Goal: Navigation & Orientation: Find specific page/section

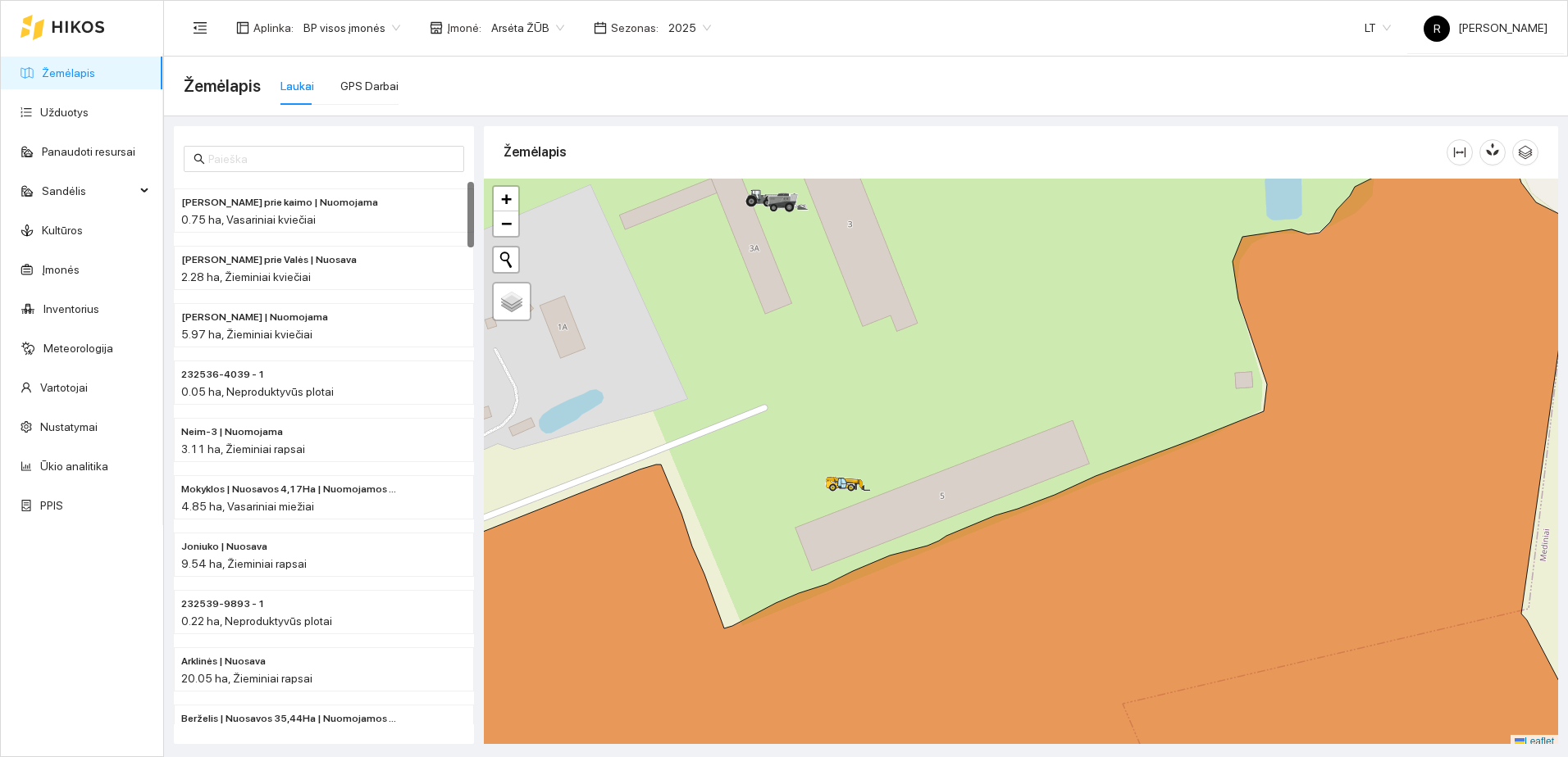
scroll to position [5, 0]
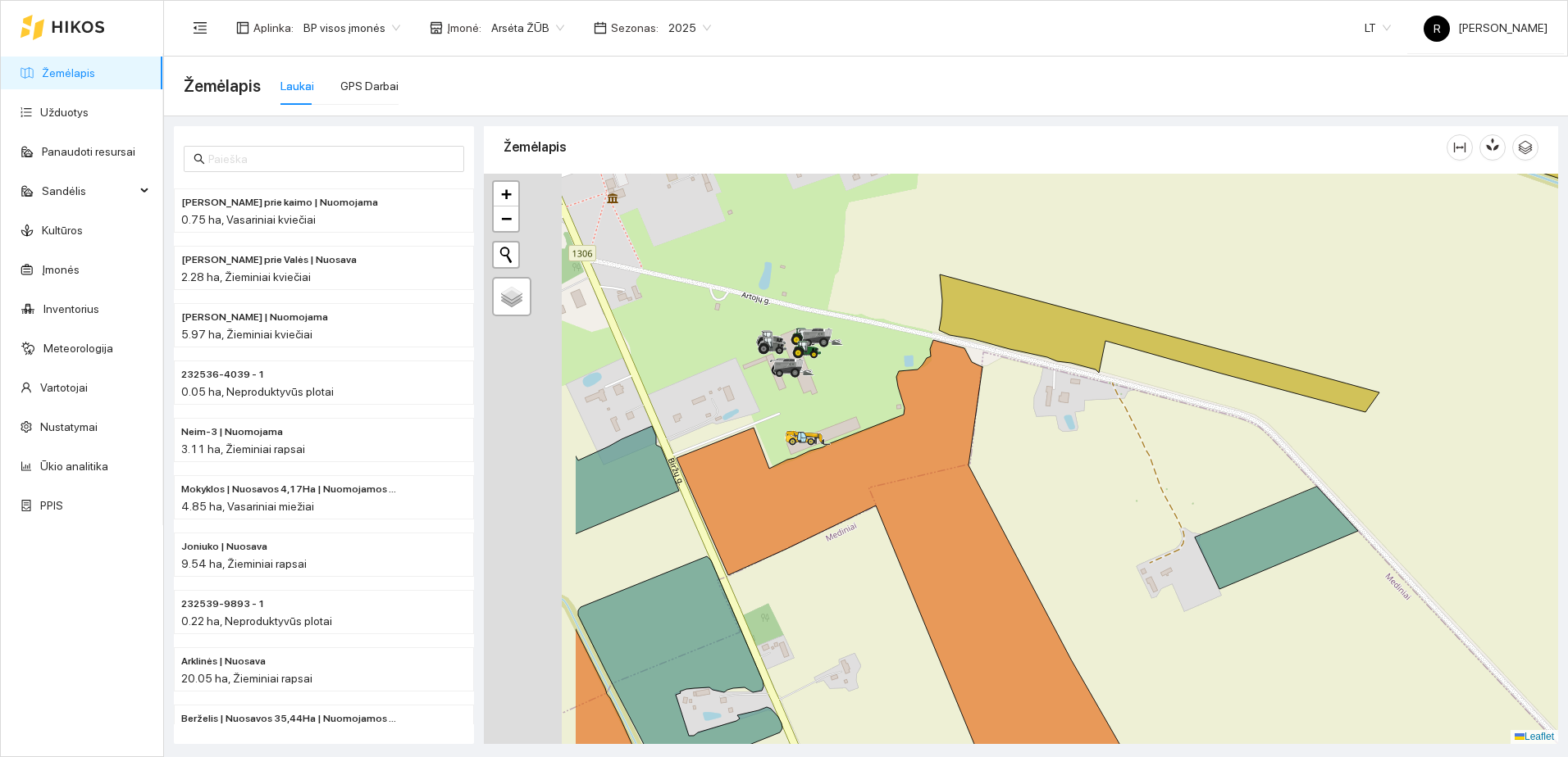
drag, startPoint x: 648, startPoint y: 378, endPoint x: 776, endPoint y: 404, distance: 130.6
click at [852, 419] on div at bounding box center [1020, 459] width 1074 height 571
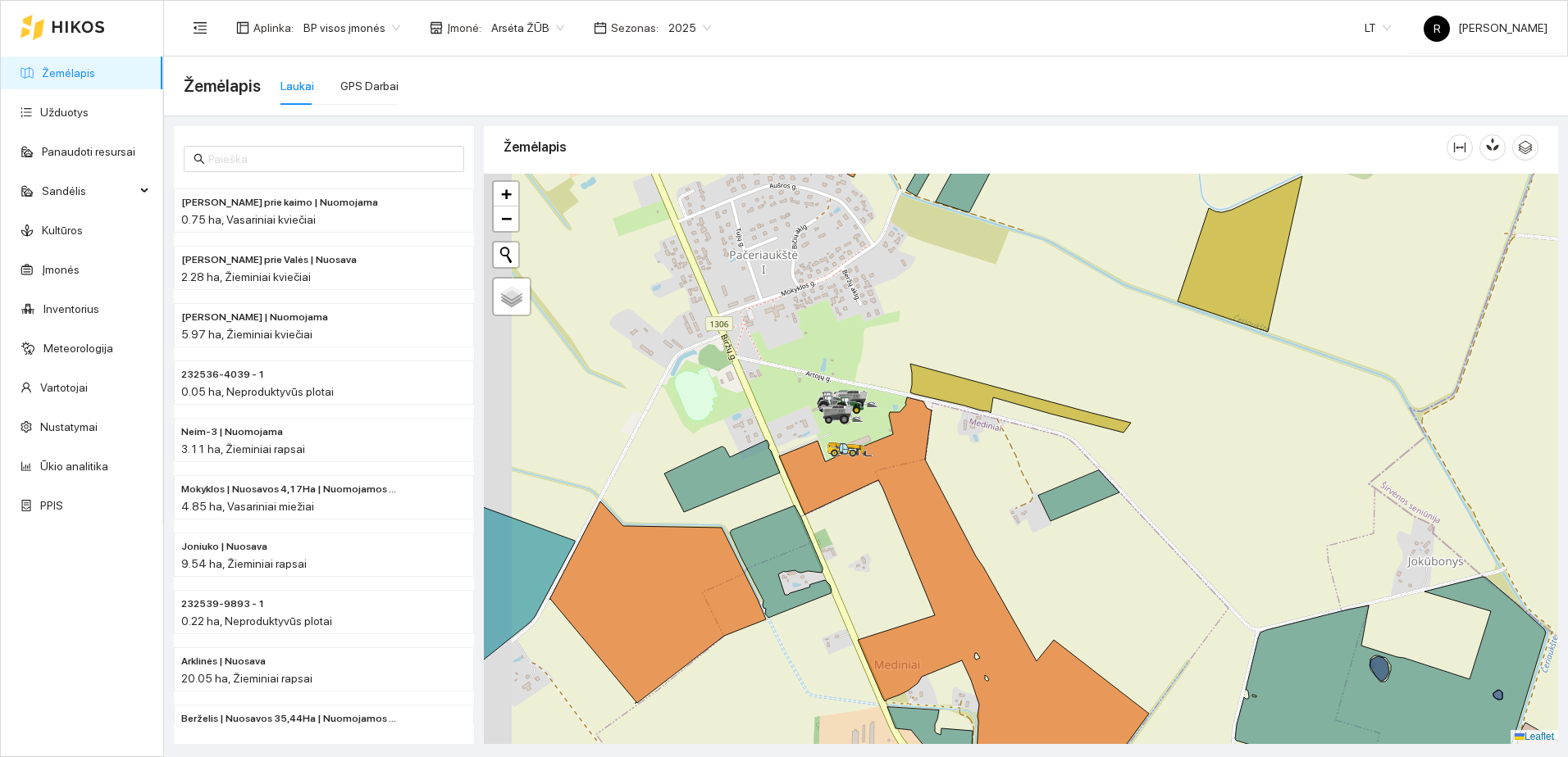
drag, startPoint x: 673, startPoint y: 388, endPoint x: 791, endPoint y: 438, distance: 128.2
click at [795, 442] on div at bounding box center [1020, 459] width 1074 height 571
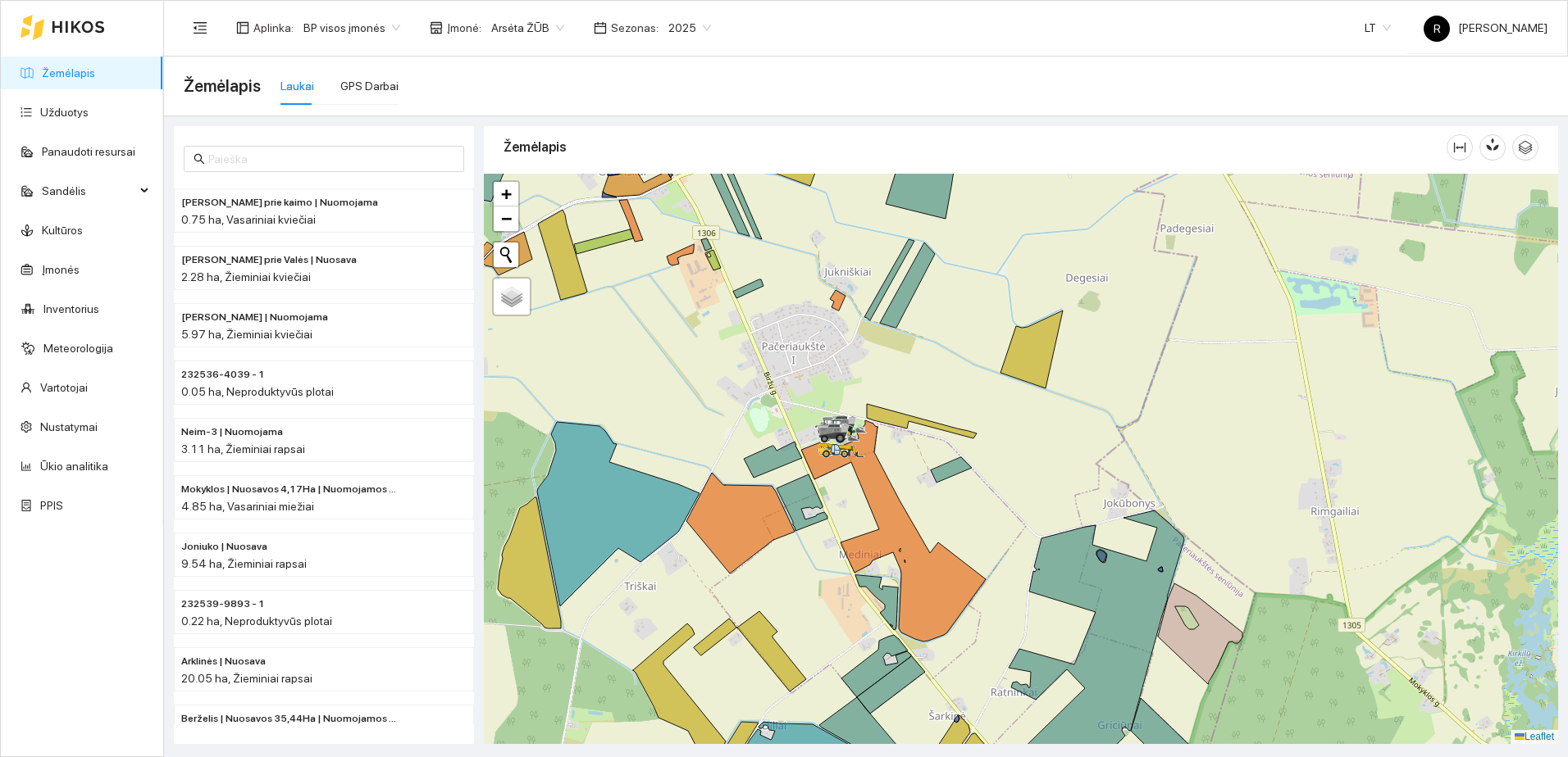
click at [711, 418] on div at bounding box center [1020, 459] width 1074 height 571
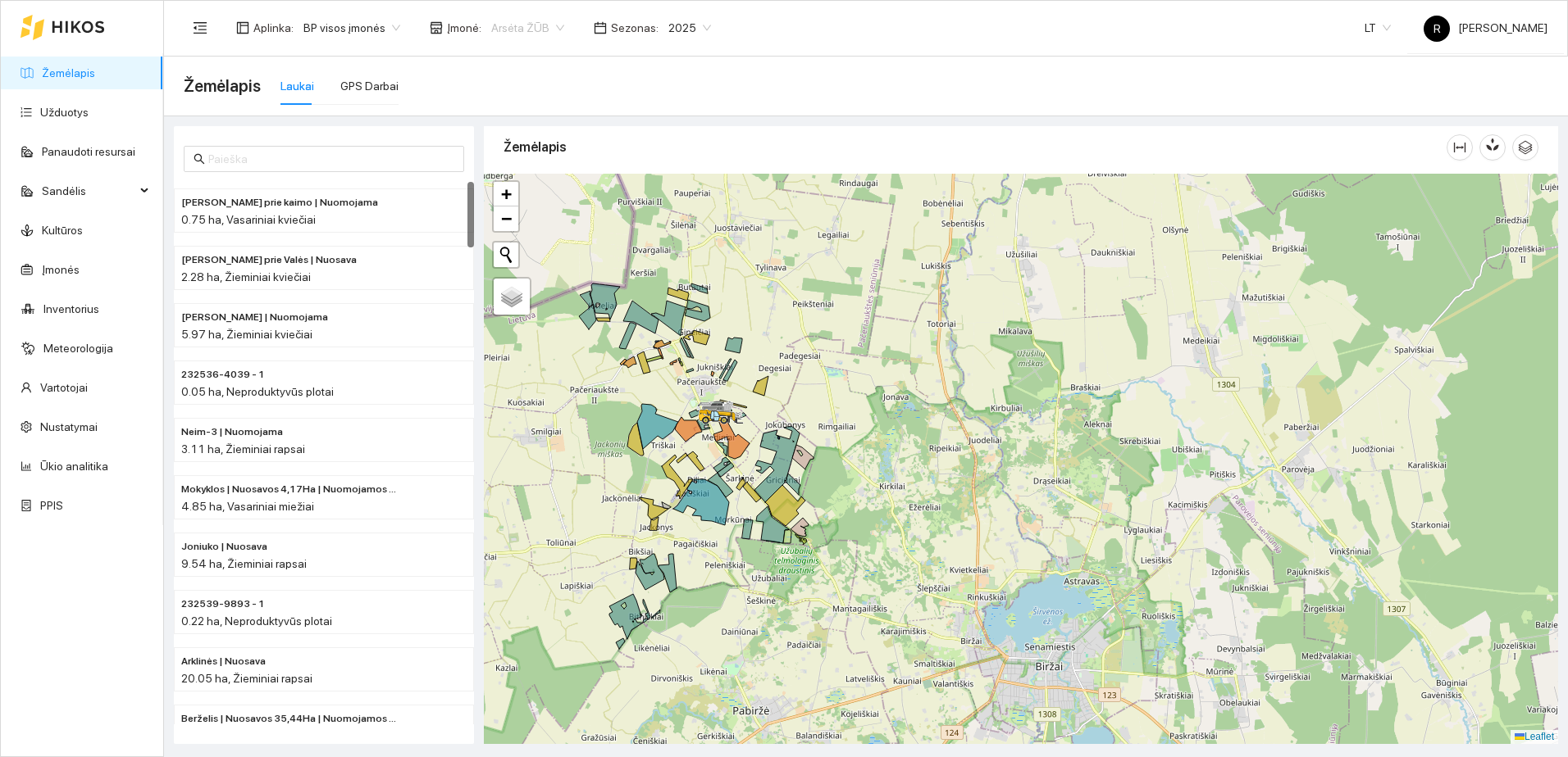
click at [552, 28] on span "Arsėta ŽŪB" at bounding box center [527, 27] width 73 height 25
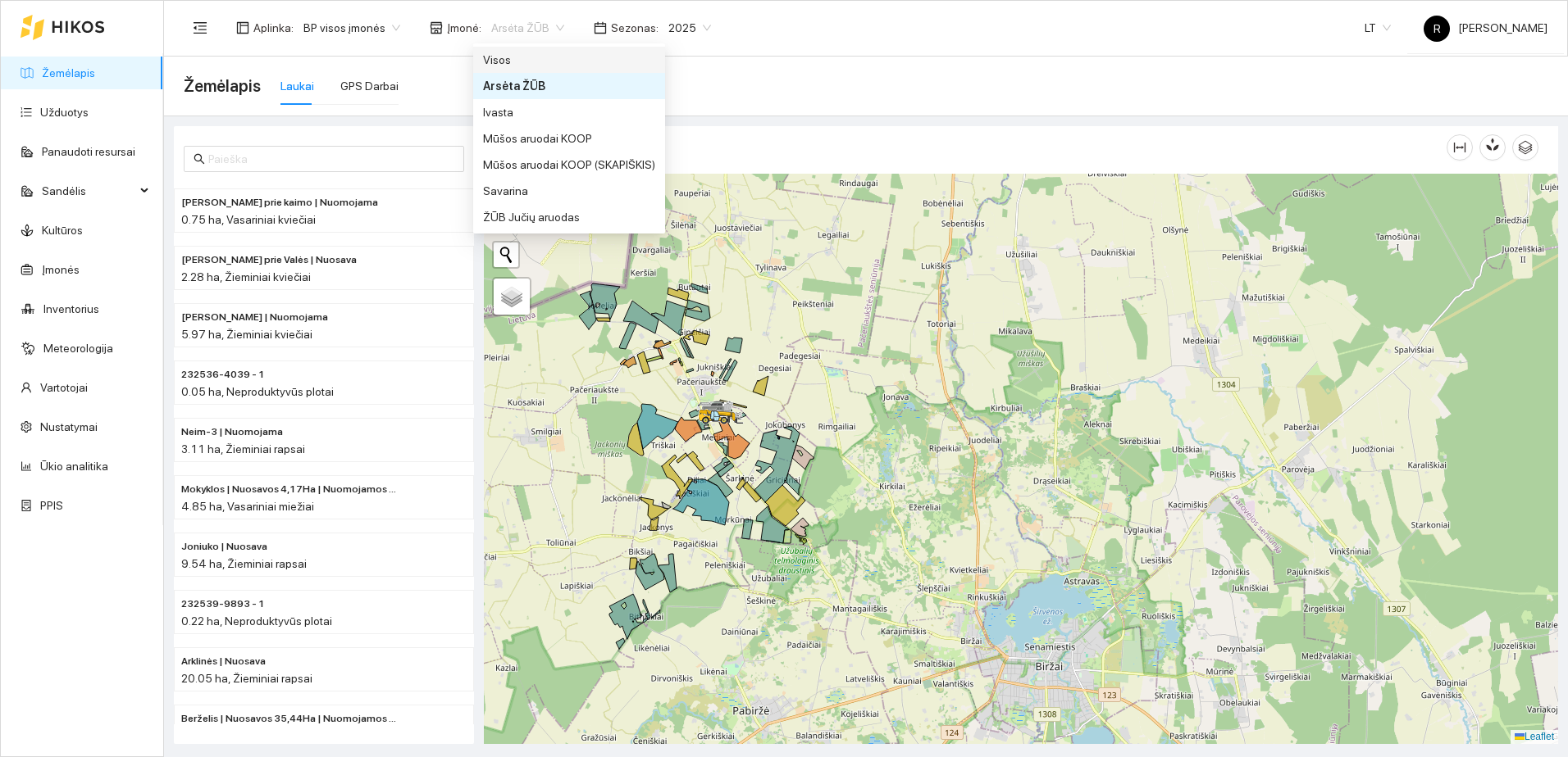
click at [504, 56] on div "Visos" at bounding box center [568, 59] width 172 height 18
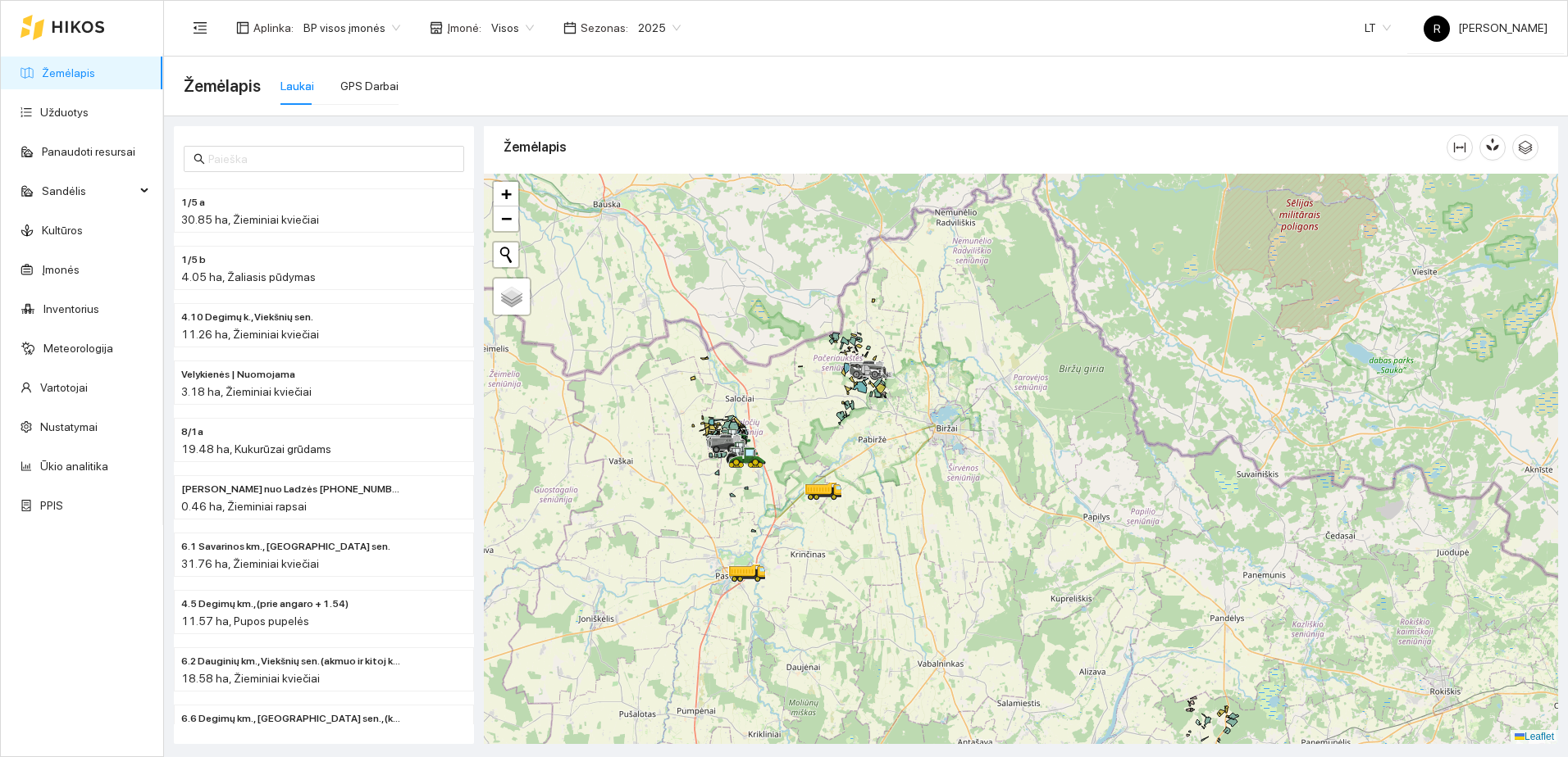
drag, startPoint x: 726, startPoint y: 431, endPoint x: 890, endPoint y: 437, distance: 164.1
click at [890, 437] on div at bounding box center [1020, 459] width 1074 height 571
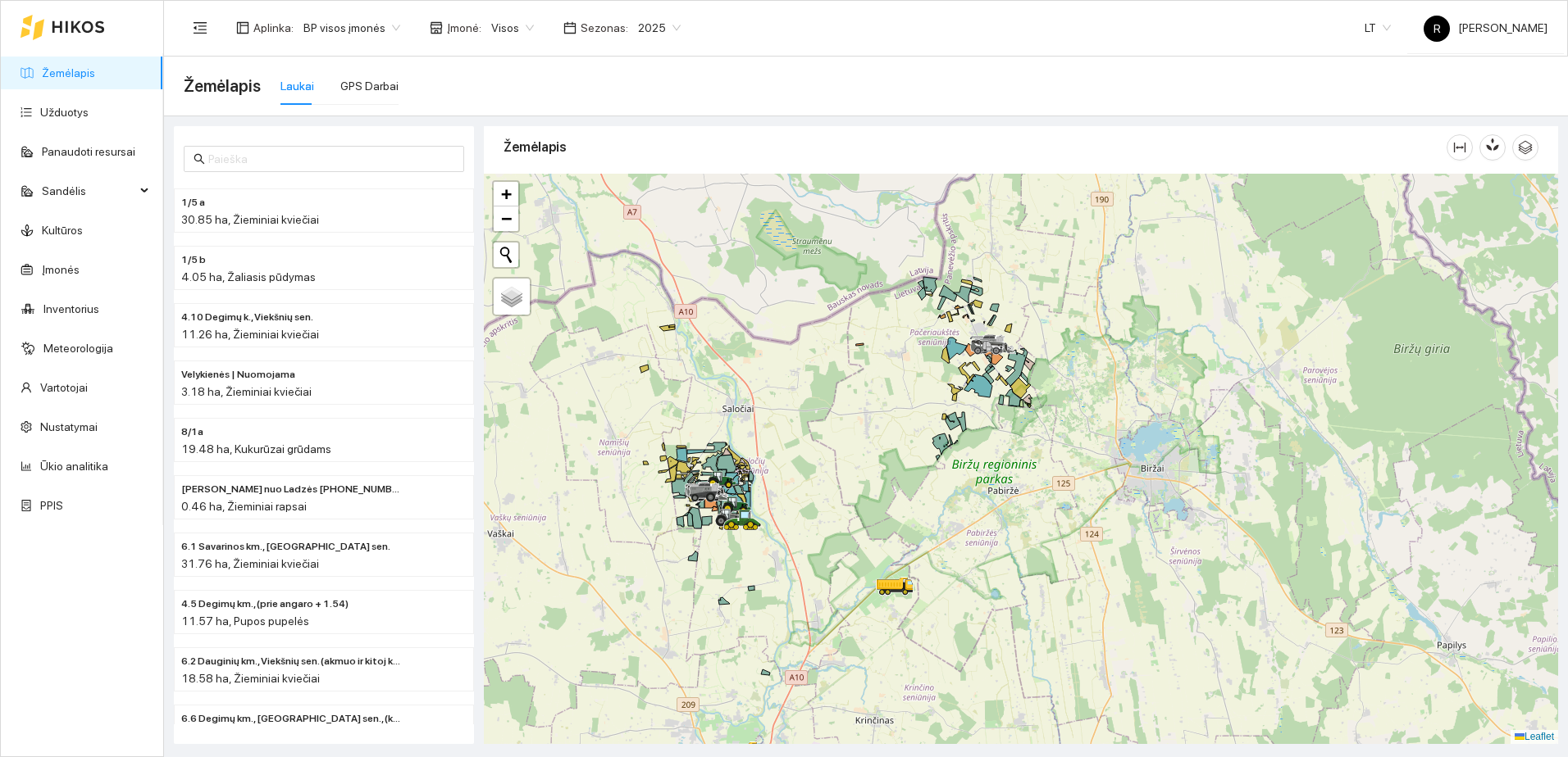
drag, startPoint x: 703, startPoint y: 467, endPoint x: 755, endPoint y: 570, distance: 115.4
click at [755, 570] on div at bounding box center [1020, 459] width 1074 height 571
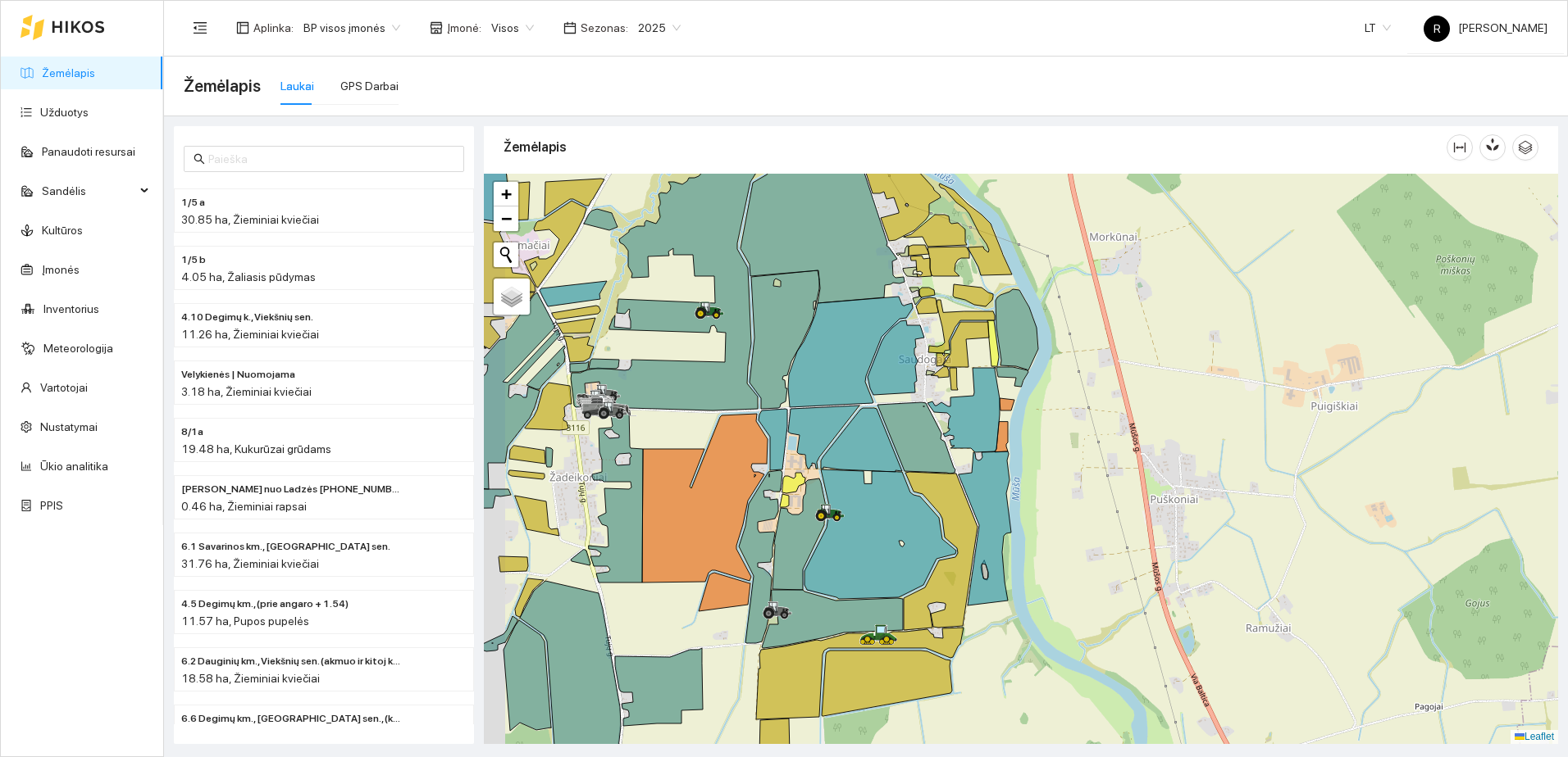
drag, startPoint x: 671, startPoint y: 454, endPoint x: 777, endPoint y: 514, distance: 121.8
click at [767, 514] on icon at bounding box center [705, 498] width 126 height 169
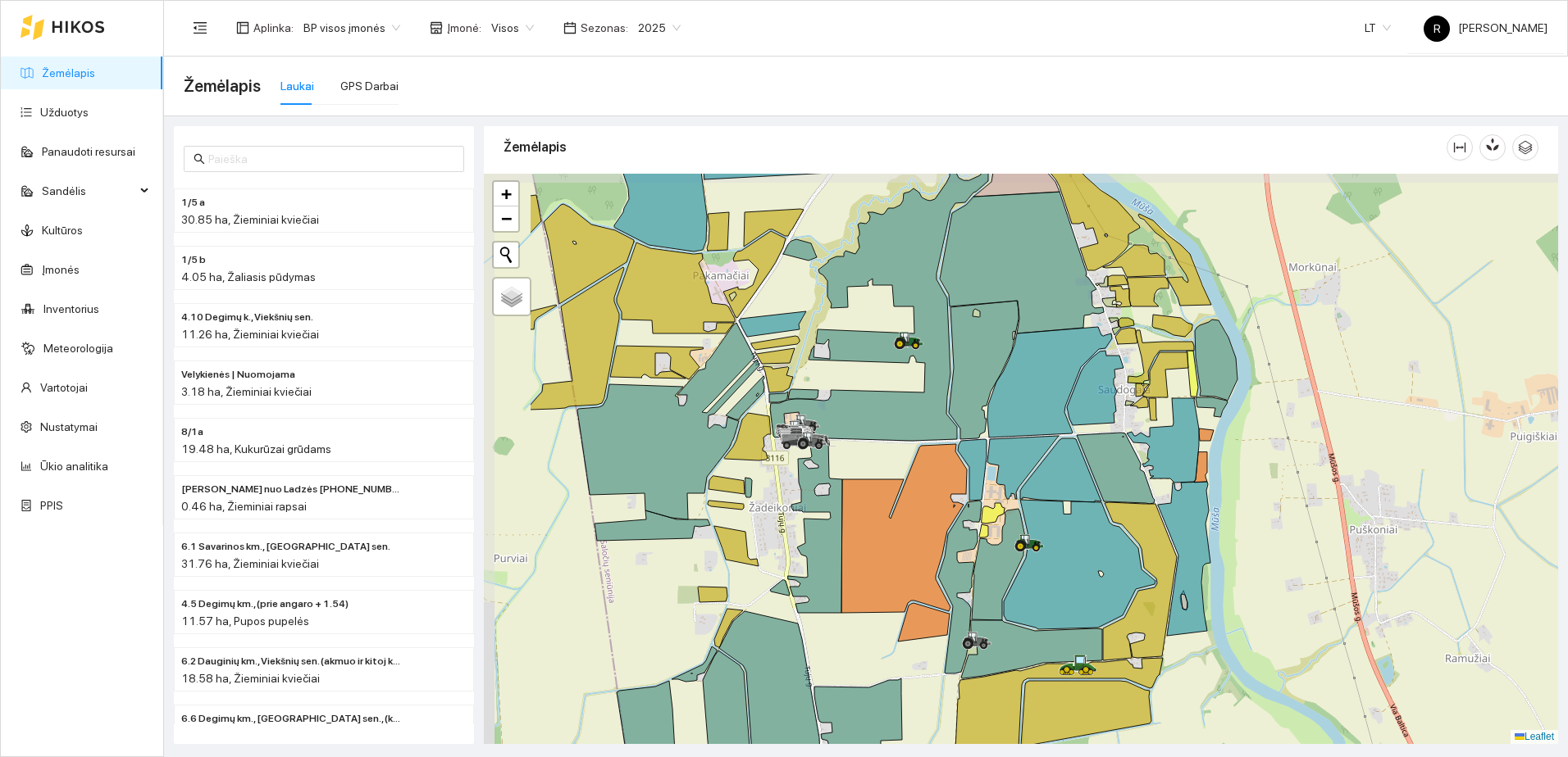
drag, startPoint x: 739, startPoint y: 454, endPoint x: 893, endPoint y: 479, distance: 156.0
click at [893, 479] on div at bounding box center [1020, 459] width 1074 height 571
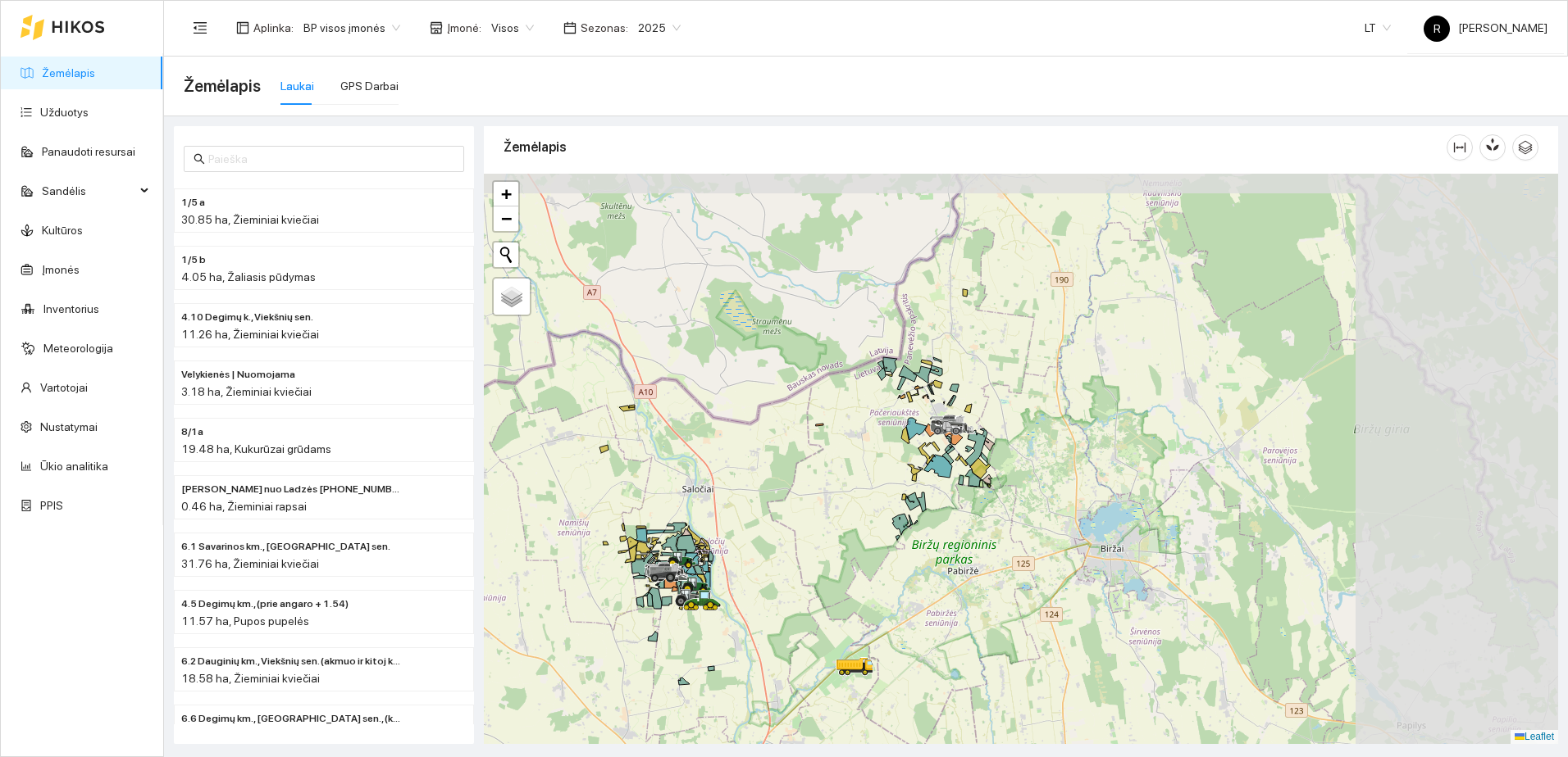
drag, startPoint x: 1203, startPoint y: 404, endPoint x: 892, endPoint y: 531, distance: 335.9
click at [892, 531] on div at bounding box center [1020, 459] width 1074 height 571
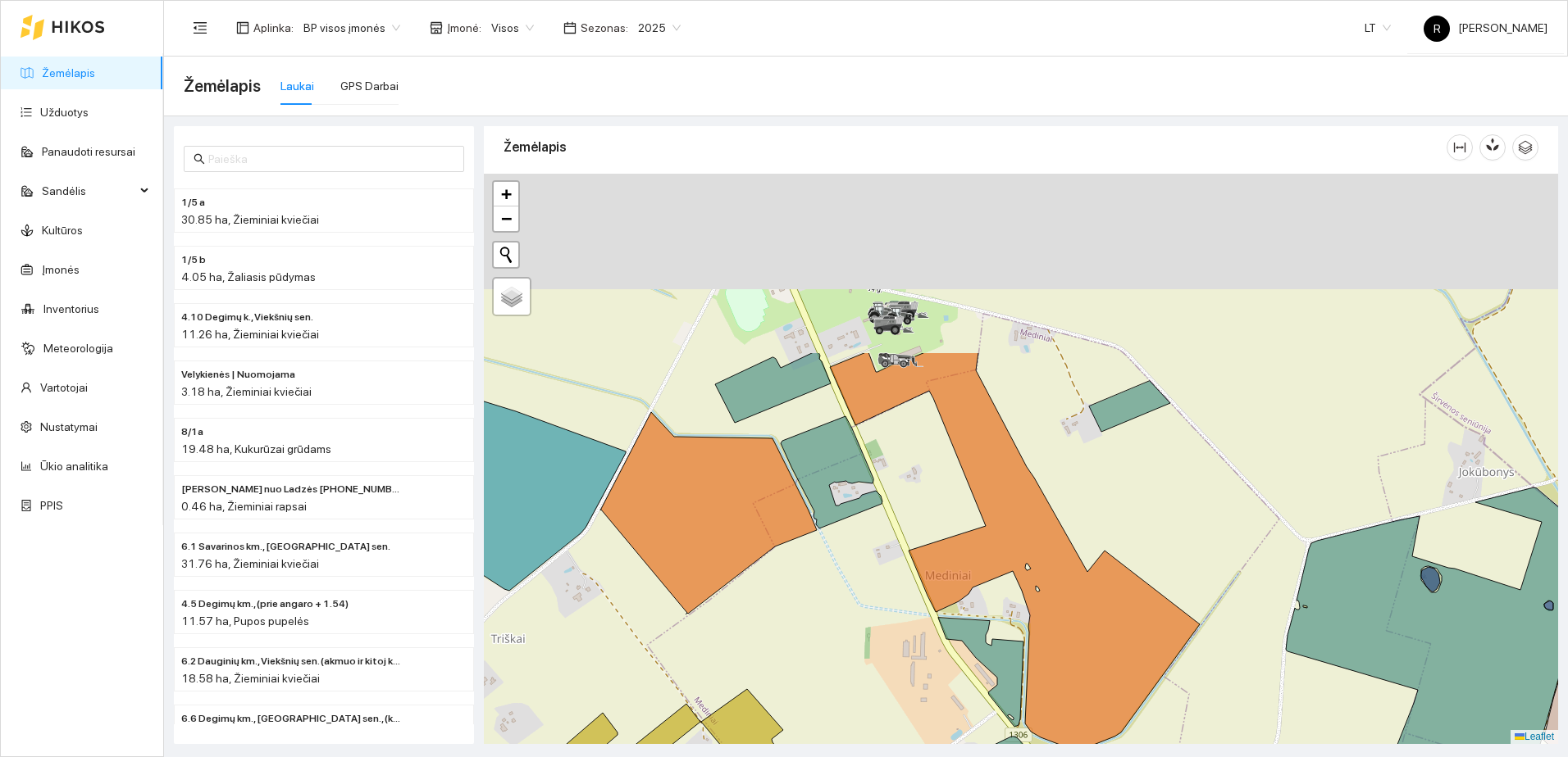
drag, startPoint x: 926, startPoint y: 310, endPoint x: 856, endPoint y: 586, distance: 284.7
click at [856, 580] on div at bounding box center [1020, 459] width 1074 height 571
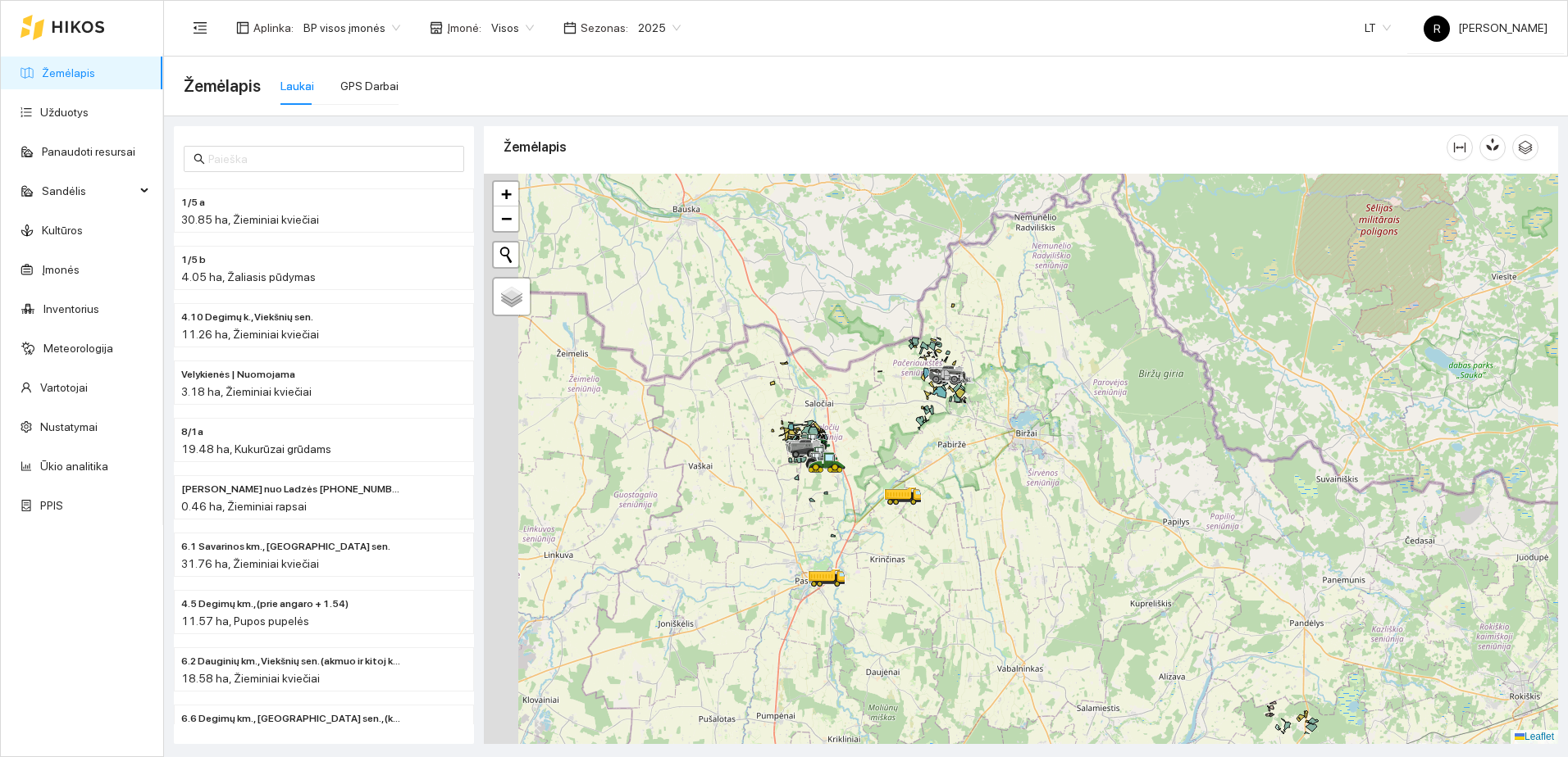
drag, startPoint x: 935, startPoint y: 449, endPoint x: 964, endPoint y: 353, distance: 100.3
click at [963, 359] on div at bounding box center [1020, 459] width 1074 height 571
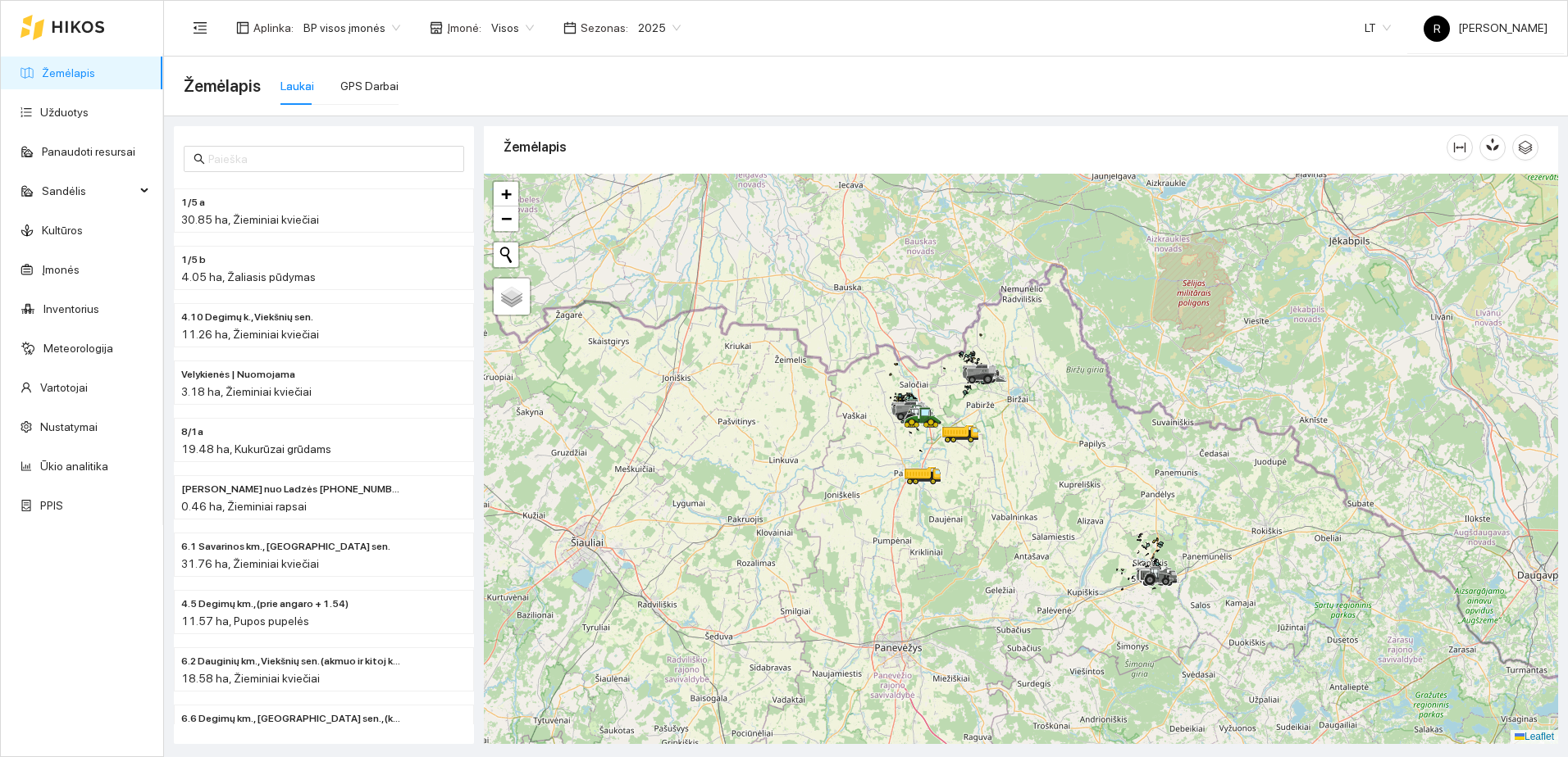
drag, startPoint x: 1047, startPoint y: 559, endPoint x: 981, endPoint y: 345, distance: 223.9
click at [988, 359] on div at bounding box center [1020, 459] width 1074 height 571
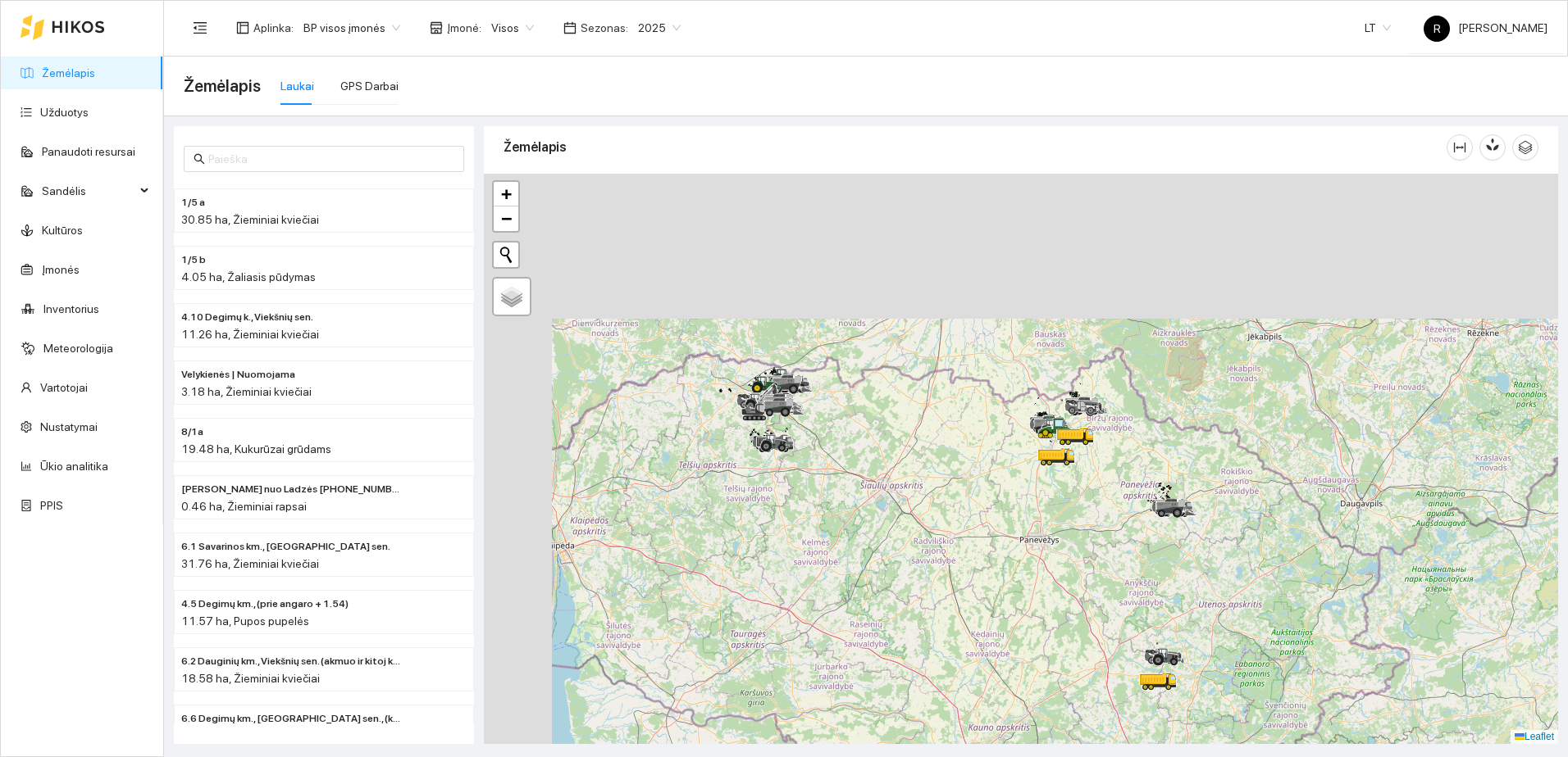
drag, startPoint x: 719, startPoint y: 369, endPoint x: 878, endPoint y: 572, distance: 257.9
click at [875, 583] on div at bounding box center [1020, 459] width 1074 height 571
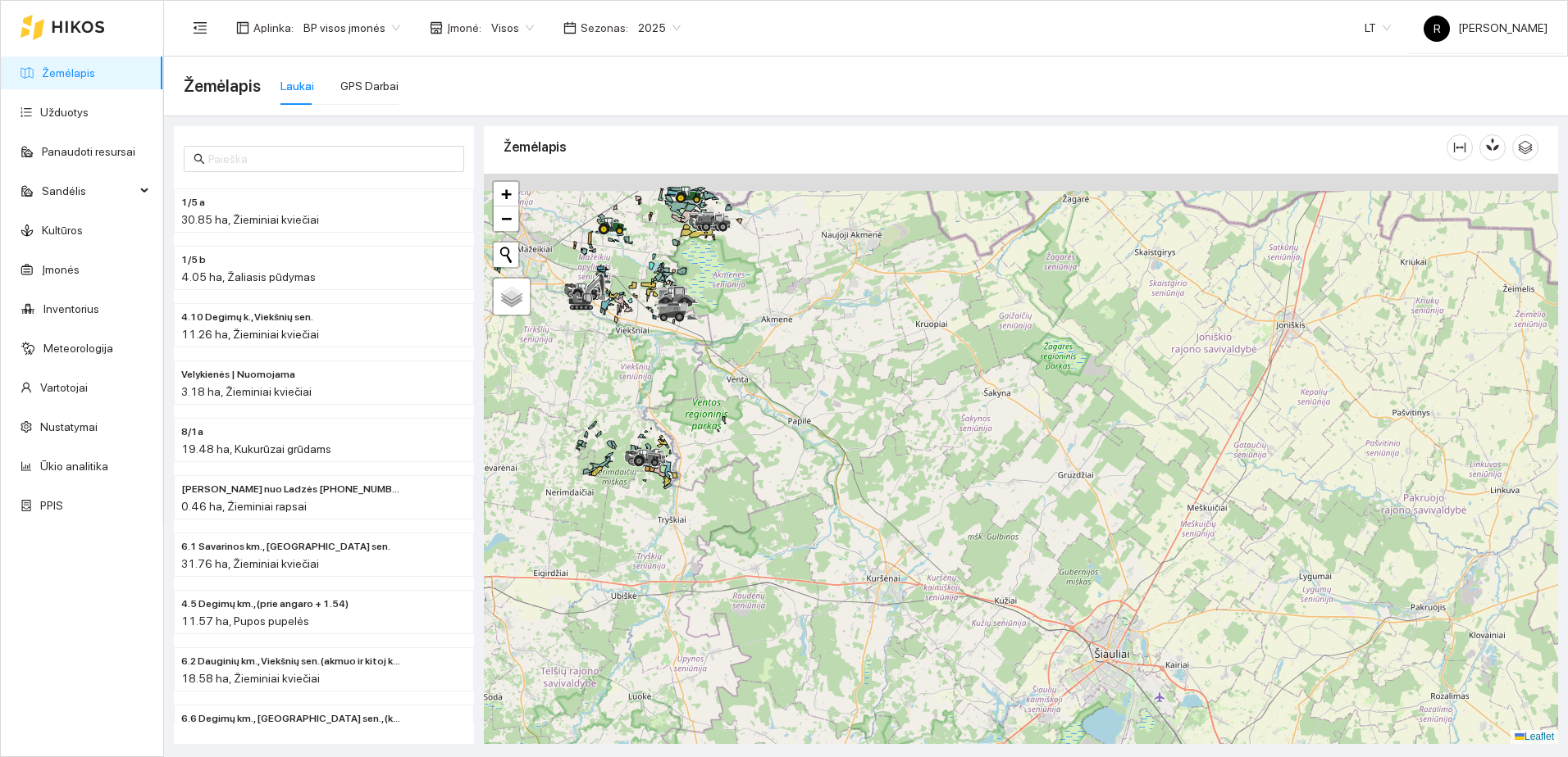
drag, startPoint x: 717, startPoint y: 409, endPoint x: 900, endPoint y: 550, distance: 231.0
click at [925, 584] on div at bounding box center [1020, 459] width 1074 height 571
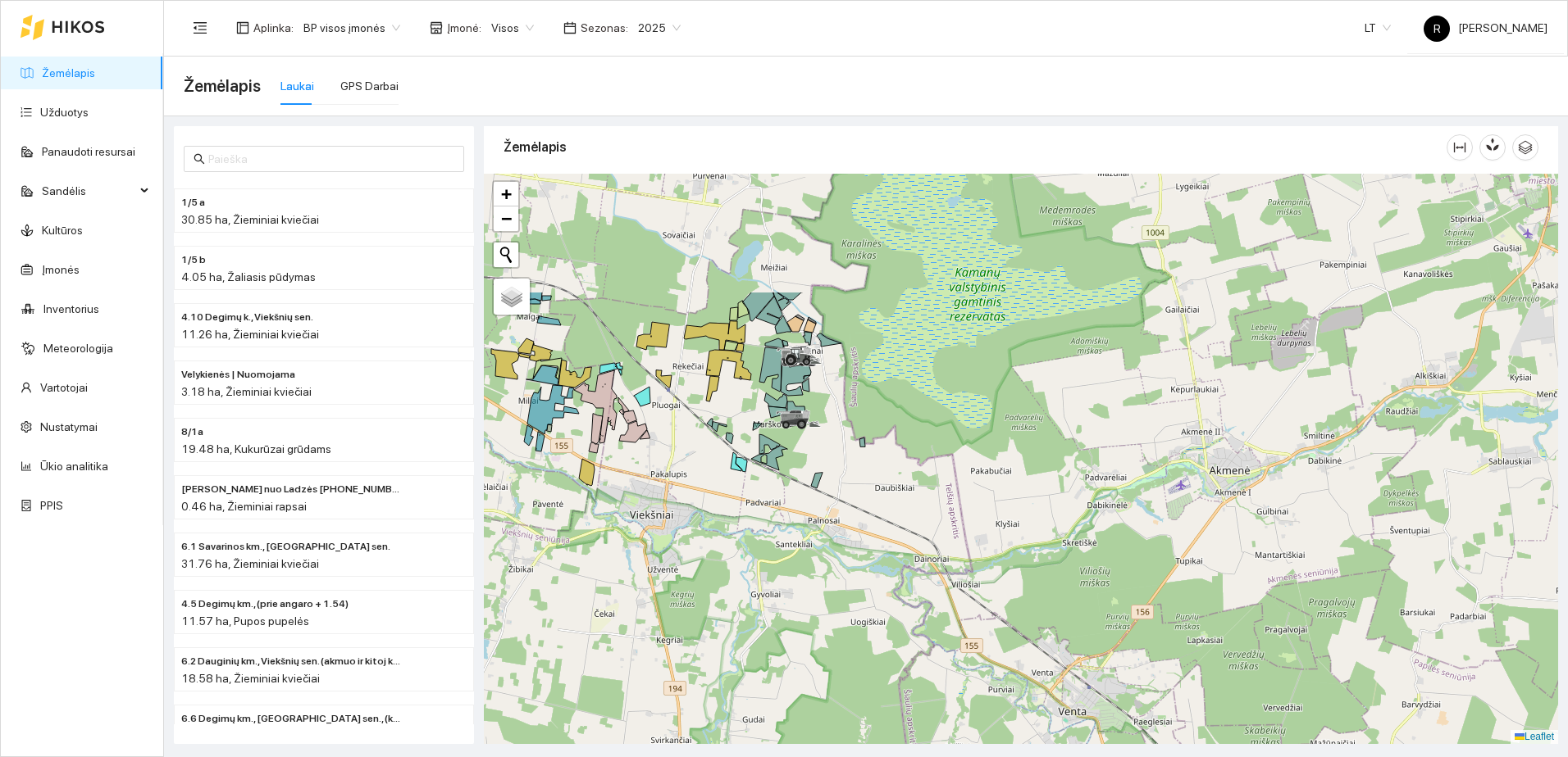
drag, startPoint x: 755, startPoint y: 359, endPoint x: 848, endPoint y: 523, distance: 188.5
click at [842, 536] on div at bounding box center [1020, 459] width 1074 height 571
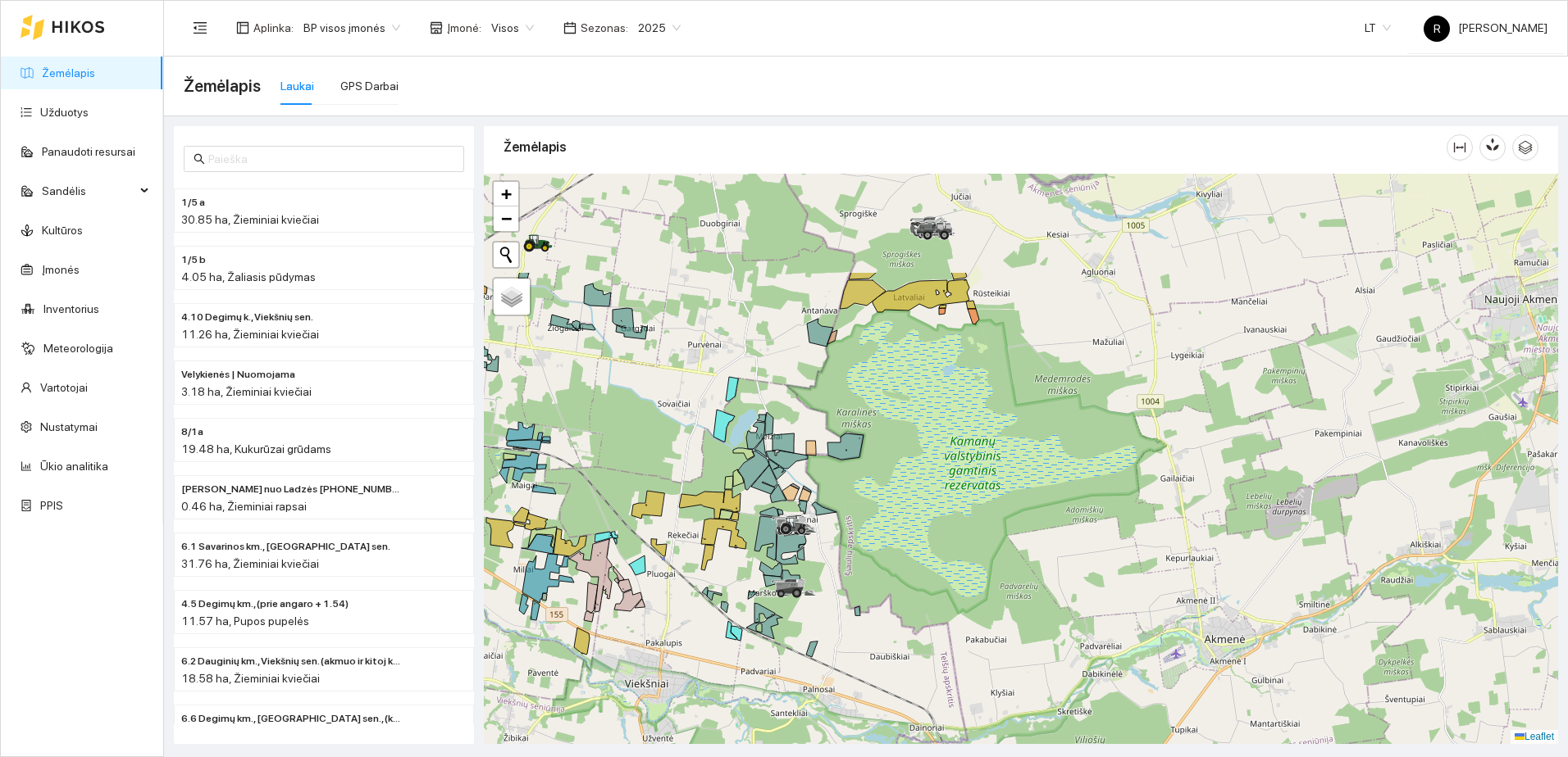
drag, startPoint x: 822, startPoint y: 329, endPoint x: 848, endPoint y: 525, distance: 197.7
click at [848, 525] on div at bounding box center [1020, 459] width 1074 height 571
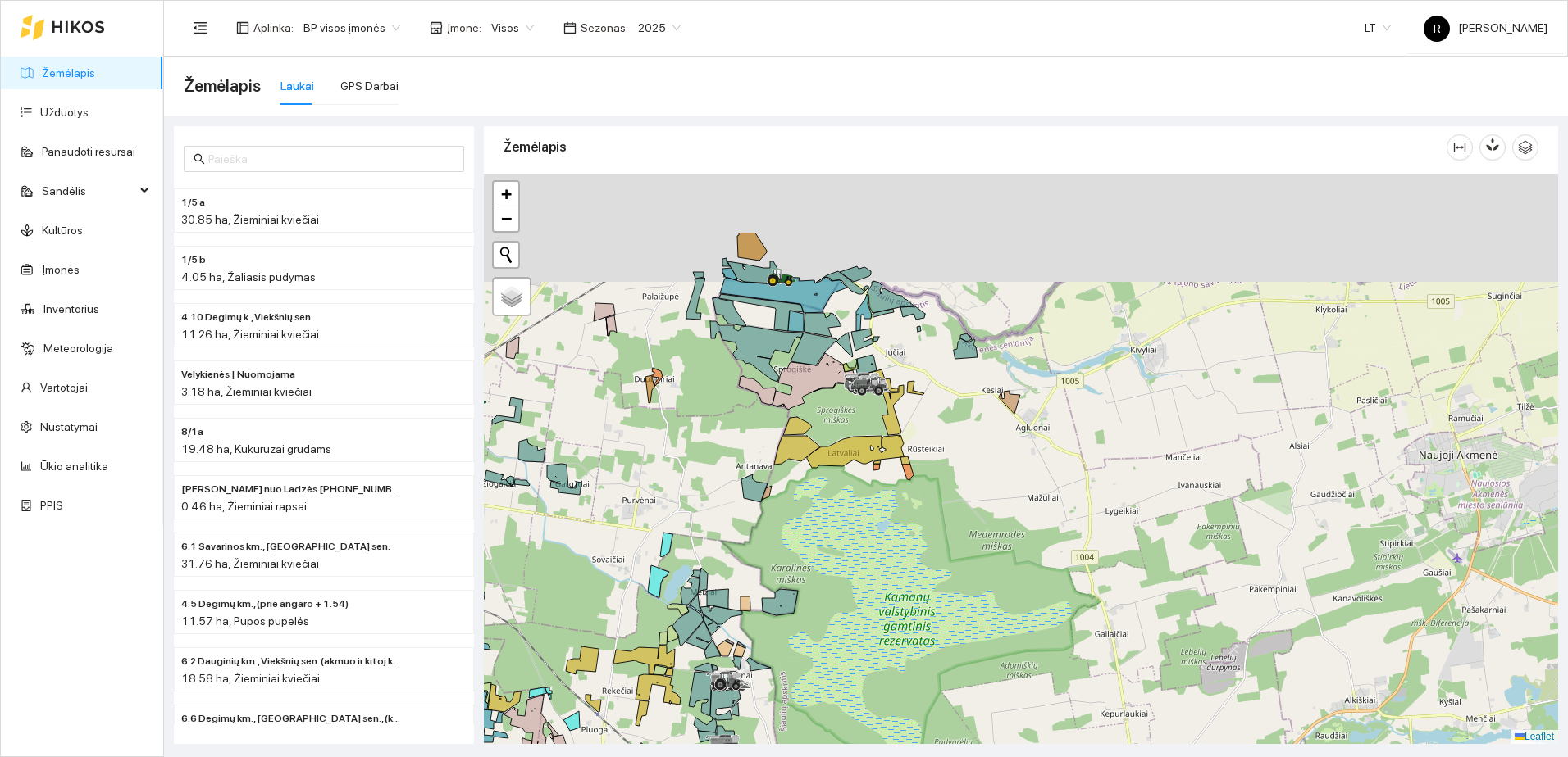
drag, startPoint x: 865, startPoint y: 316, endPoint x: 733, endPoint y: 520, distance: 243.0
click at [783, 435] on icon at bounding box center [797, 426] width 29 height 18
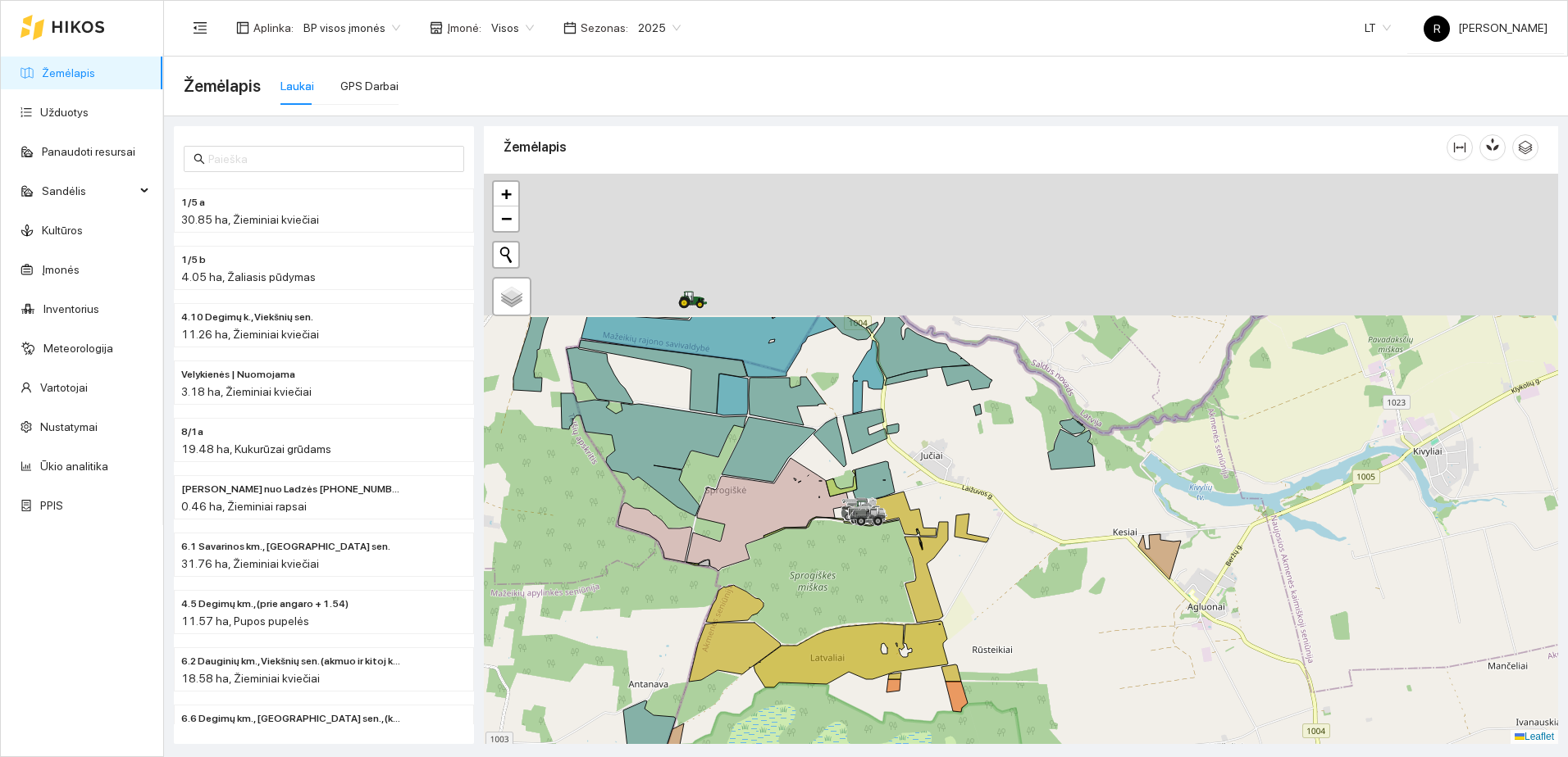
drag, startPoint x: 724, startPoint y: 268, endPoint x: 770, endPoint y: 418, distance: 156.9
click at [816, 470] on div at bounding box center [1020, 459] width 1074 height 571
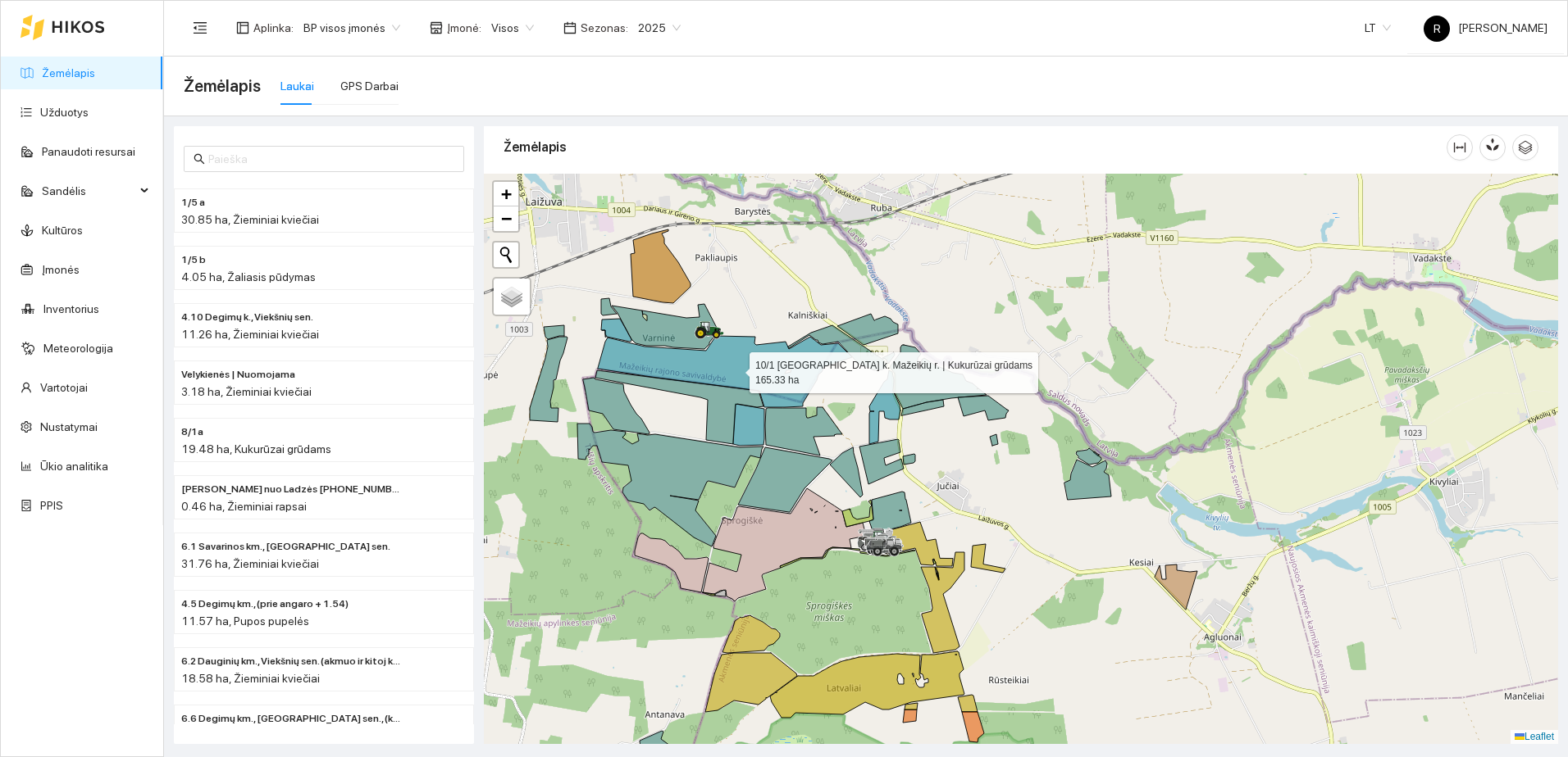
drag, startPoint x: 714, startPoint y: 326, endPoint x: 768, endPoint y: 448, distance: 133.4
click at [772, 408] on icon at bounding box center [725, 371] width 254 height 71
